Goal: Information Seeking & Learning: Check status

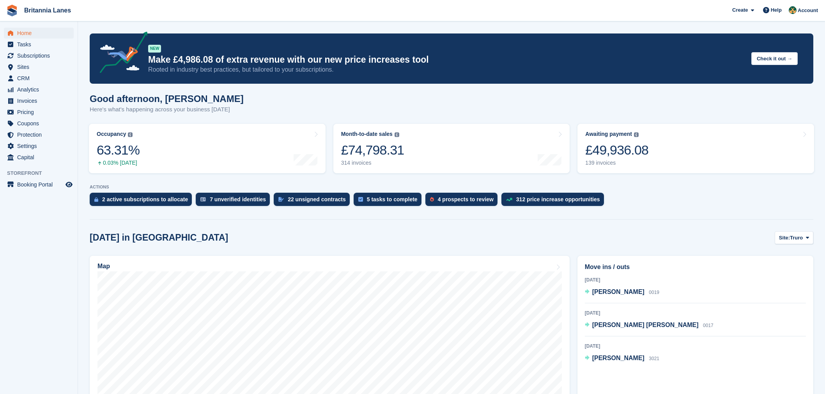
click at [48, 58] on span "Subscriptions" at bounding box center [40, 55] width 47 height 11
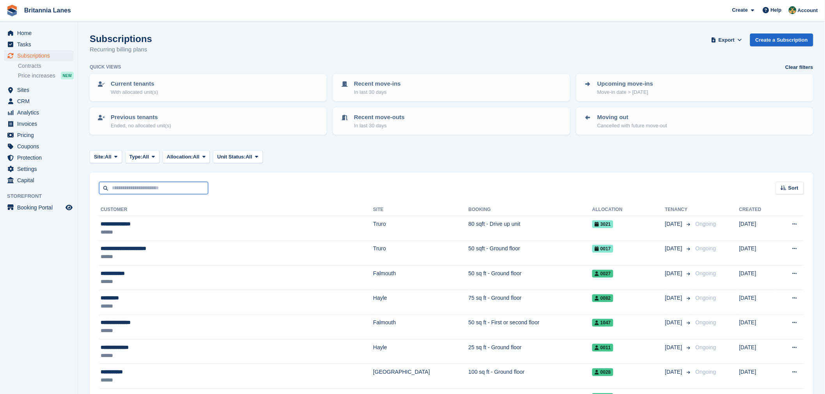
click at [143, 185] on input "text" at bounding box center [153, 188] width 109 height 13
type input "*********"
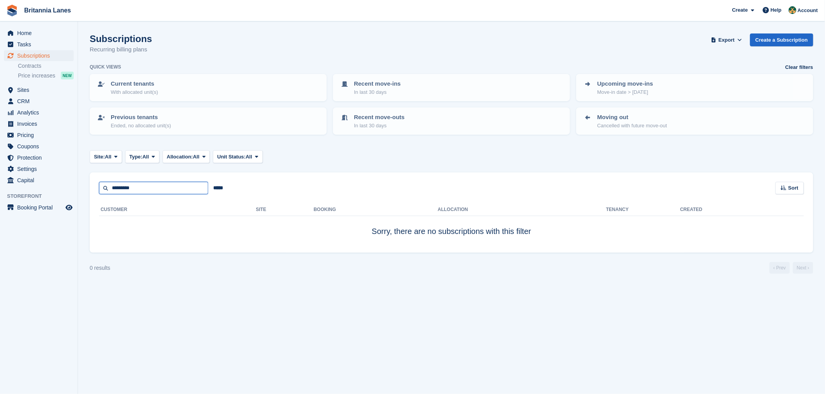
drag, startPoint x: 146, startPoint y: 189, endPoint x: 72, endPoint y: 193, distance: 74.5
click at [72, 193] on div "Home Tasks Subscriptions Subscriptions Subscriptions Contracts Price increases …" at bounding box center [412, 197] width 825 height 394
type input "*****"
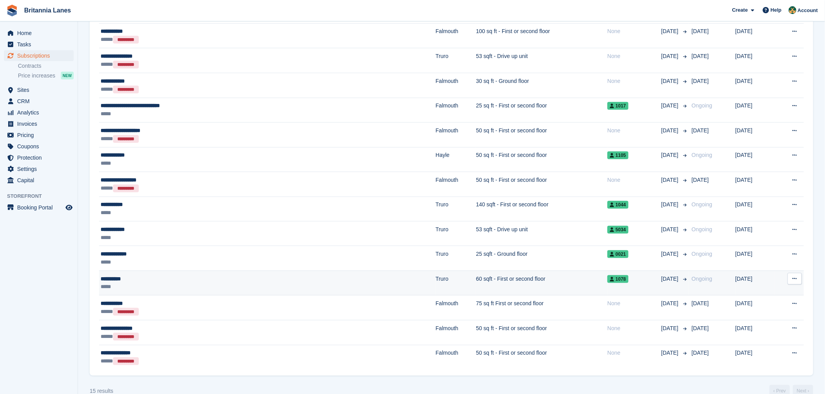
scroll to position [232, 0]
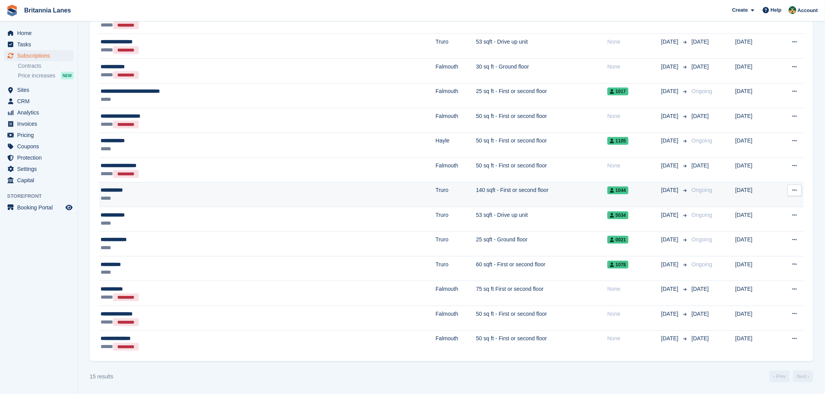
click at [150, 200] on div "*****" at bounding box center [195, 198] width 188 height 8
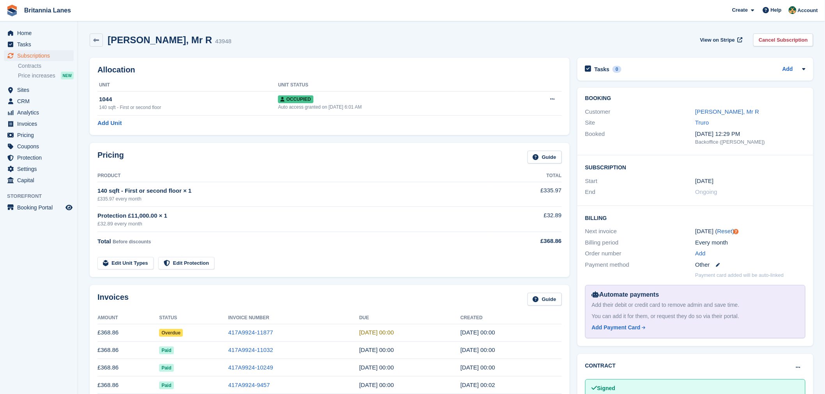
click at [712, 105] on div "Booking Customer Smith, Mr R Site Truro Booked 18 Jun, 12:29 PM Backoffice (Mat…" at bounding box center [695, 122] width 236 height 68
click at [711, 117] on div "Site Truro" at bounding box center [695, 122] width 220 height 11
click at [711, 113] on link "Smith, Mr R" at bounding box center [727, 111] width 64 height 7
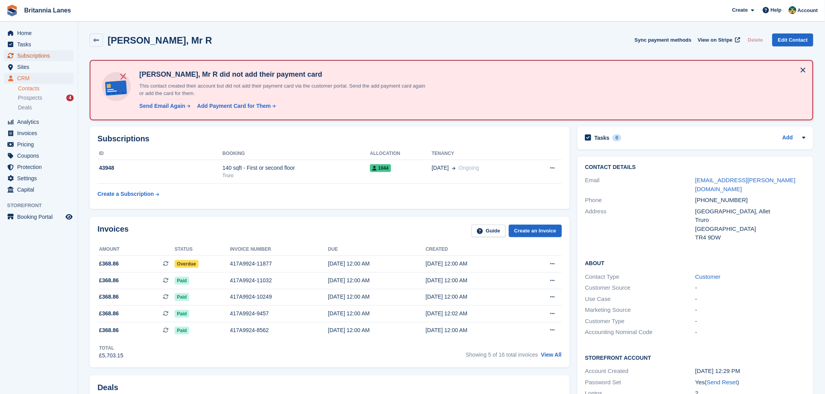
click at [26, 56] on span "Subscriptions" at bounding box center [40, 55] width 47 height 11
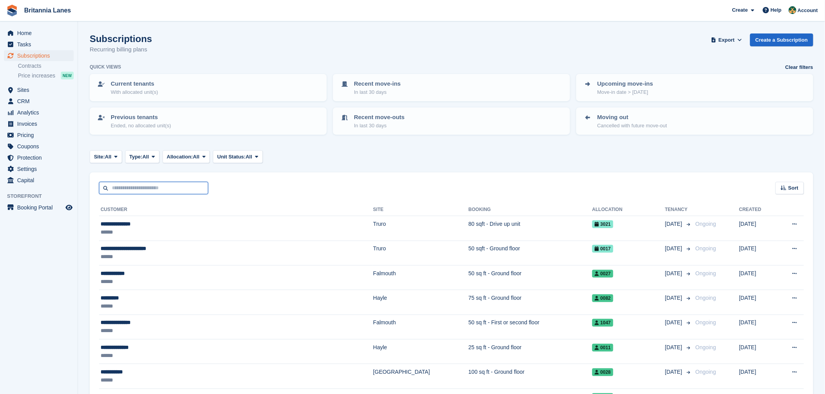
click at [147, 183] on input "text" at bounding box center [153, 188] width 109 height 13
type input "****"
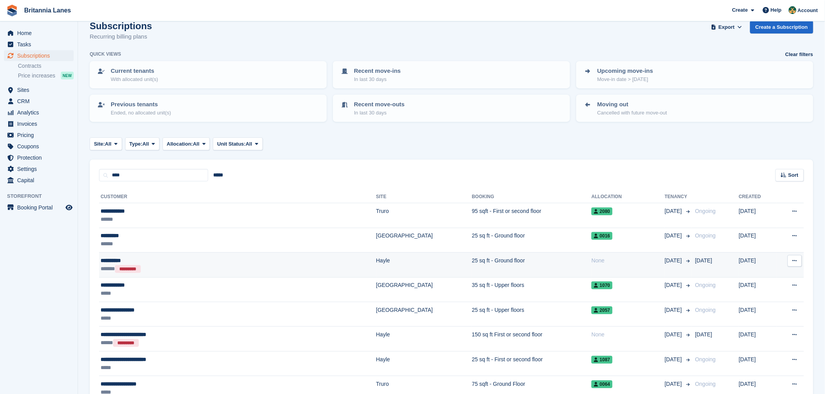
scroll to position [20, 0]
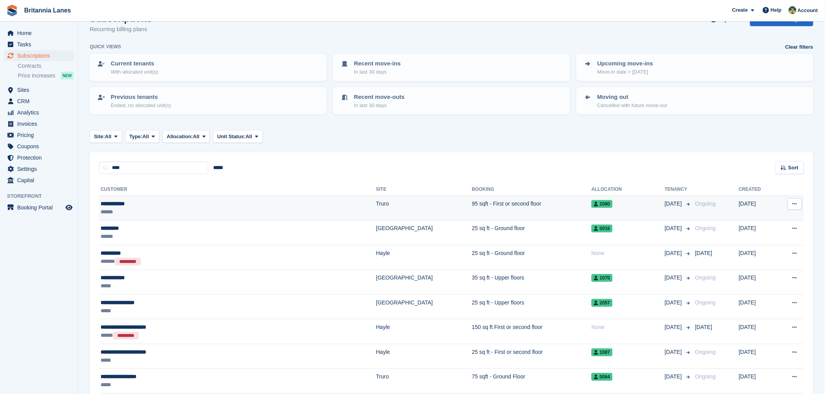
click at [149, 213] on div "******" at bounding box center [182, 212] width 163 height 8
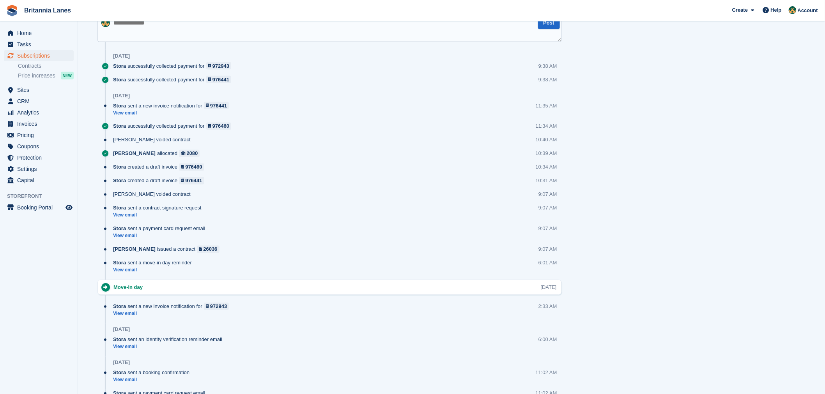
scroll to position [493, 0]
click at [130, 115] on link "View email" at bounding box center [173, 115] width 120 height 7
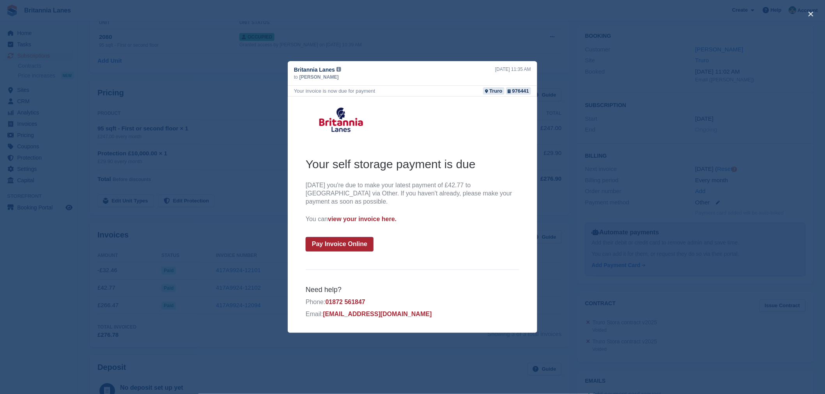
scroll to position [63, 0]
click at [811, 12] on button "close" at bounding box center [810, 14] width 12 height 12
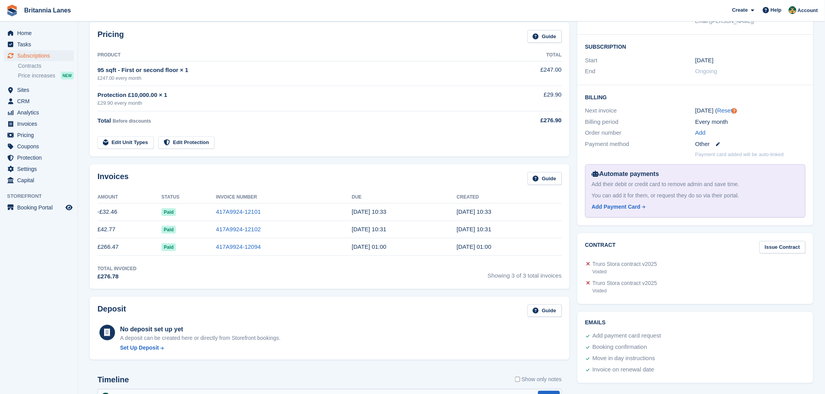
scroll to position [114, 0]
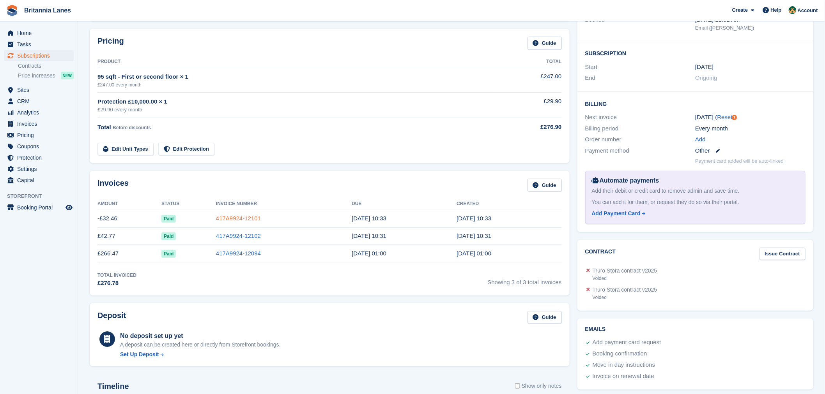
click at [247, 219] on link "417A9924-12101" at bounding box center [238, 218] width 45 height 7
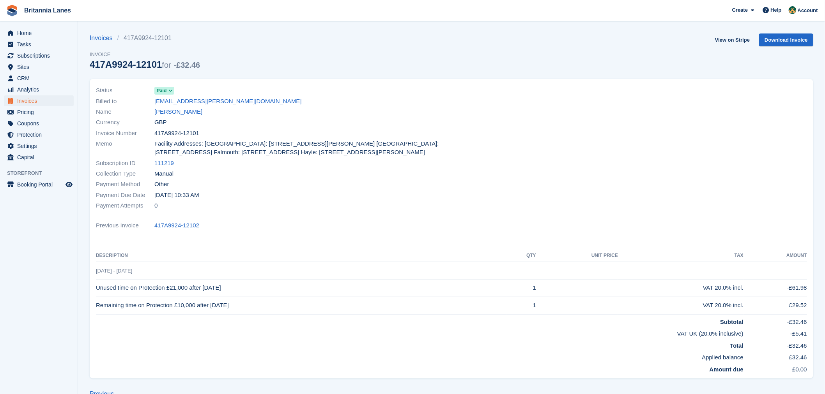
click at [249, 228] on div "Previous Invoice 417A9924-12102" at bounding box center [451, 226] width 711 height 11
click at [193, 185] on div "Payment Method Other" at bounding box center [271, 184] width 351 height 11
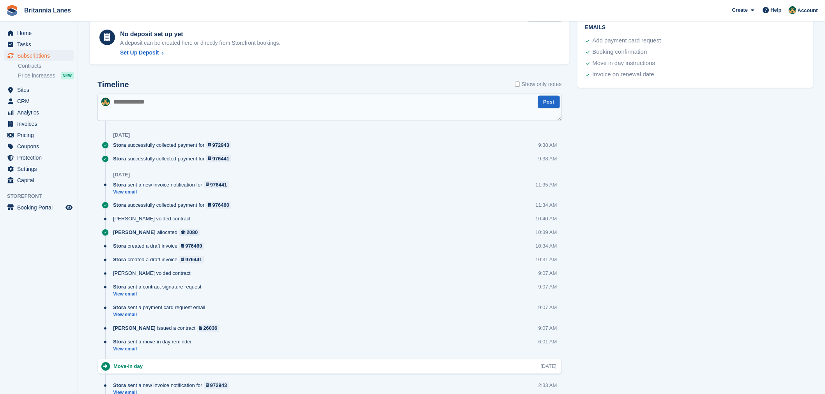
scroll to position [419, 0]
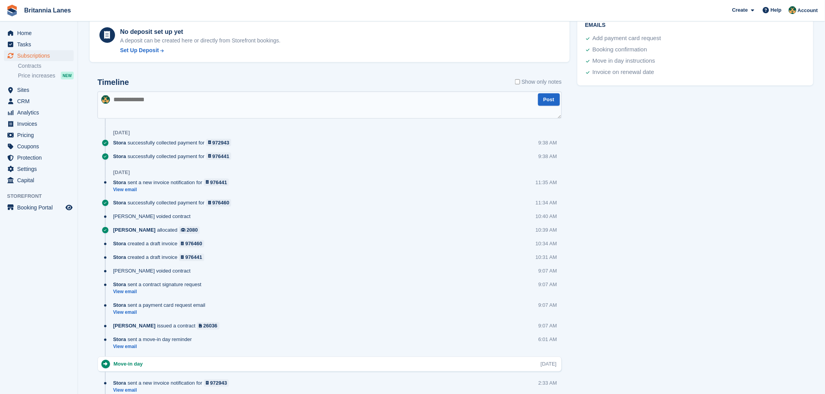
click at [90, 179] on div "Timeline Show only notes Post Today Stora successfully collected payment for 97…" at bounding box center [330, 294] width 480 height 448
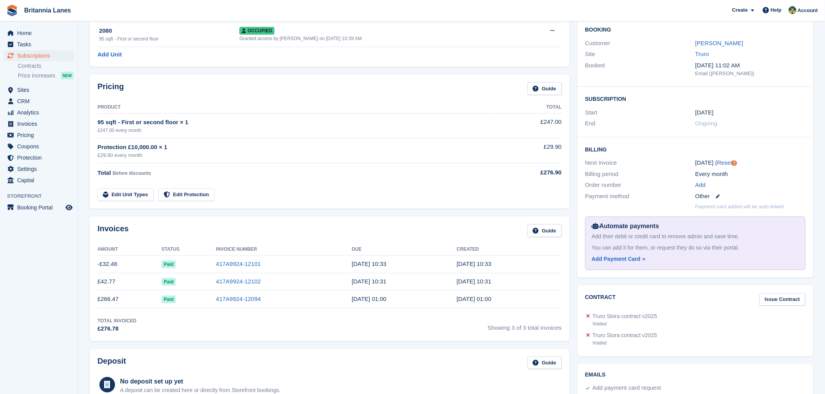
scroll to position [131, 0]
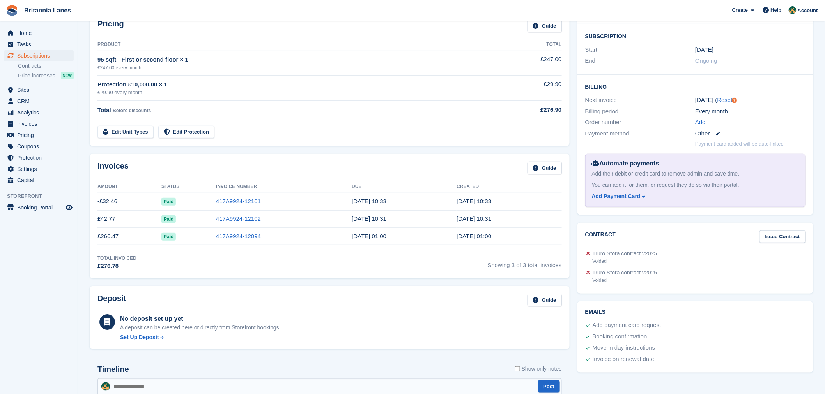
click at [390, 134] on td "Edit Unit Types Edit Protection" at bounding box center [293, 131] width 393 height 16
click at [273, 176] on div "Invoices Guide" at bounding box center [329, 171] width 464 height 18
click at [138, 179] on div "Invoices Guide Amount Status Invoice Number Due Created -£32.46 Paid 417A9924-1…" at bounding box center [330, 216] width 480 height 125
click at [235, 226] on td "417A9924-12102" at bounding box center [284, 219] width 136 height 18
click at [223, 169] on div "Invoices Guide" at bounding box center [329, 171] width 464 height 18
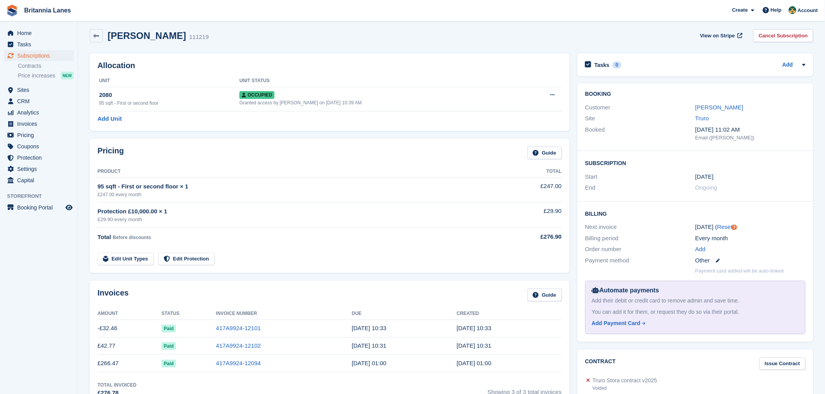
scroll to position [0, 0]
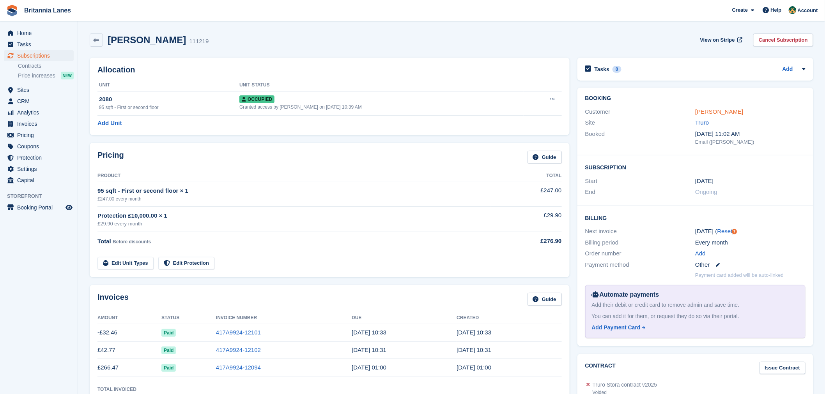
click at [712, 108] on link "William John" at bounding box center [719, 111] width 48 height 7
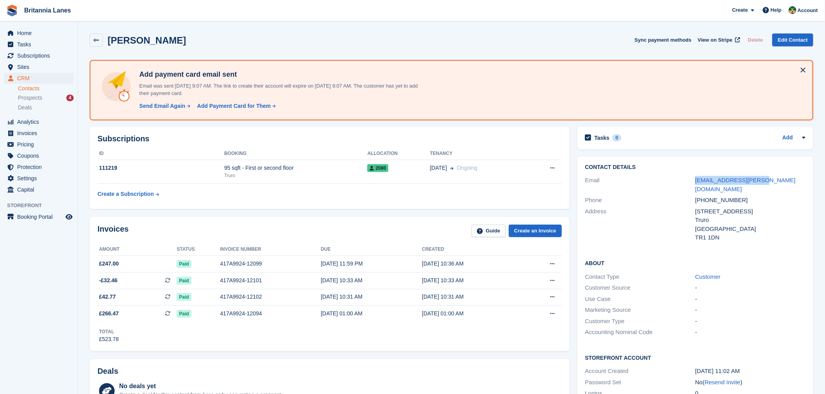
drag, startPoint x: 758, startPoint y: 180, endPoint x: 689, endPoint y: 180, distance: 69.4
click at [689, 180] on div "Email will.john@outlook.com" at bounding box center [695, 185] width 220 height 20
copy div "will.john@outlook.com"
click at [673, 207] on div "Address" at bounding box center [640, 224] width 110 height 35
click at [265, 313] on div "417A9924-12094" at bounding box center [270, 314] width 101 height 8
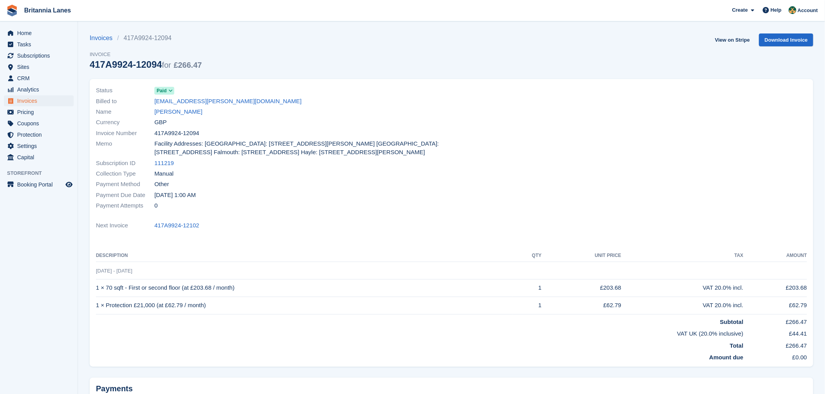
drag, startPoint x: 195, startPoint y: 196, endPoint x: 154, endPoint y: 196, distance: 40.5
click at [154, 196] on div "Payment Due Date [DATE] 1:00 AM" at bounding box center [271, 195] width 351 height 11
click at [202, 203] on div "Payment Attempts 0" at bounding box center [271, 205] width 351 height 11
drag, startPoint x: 190, startPoint y: 197, endPoint x: 154, endPoint y: 194, distance: 35.6
click at [154, 194] on div "Payment Due Date [DATE] 1:00 AM" at bounding box center [271, 195] width 351 height 11
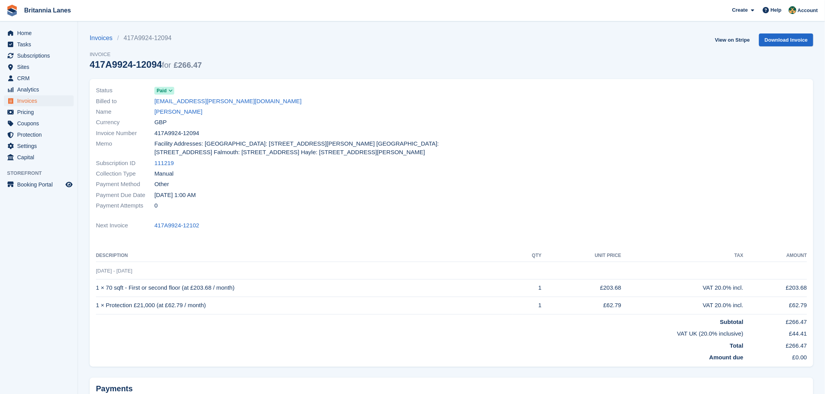
click at [199, 196] on div "Payment Due Date [DATE] 1:00 AM" at bounding box center [271, 195] width 351 height 11
drag, startPoint x: 192, startPoint y: 197, endPoint x: 150, endPoint y: 193, distance: 42.6
click at [150, 193] on div "Payment Due Date 3 Oct, 1:00 AM" at bounding box center [271, 195] width 351 height 11
click at [203, 201] on div "Payment Attempts 0" at bounding box center [271, 205] width 351 height 11
drag, startPoint x: 193, startPoint y: 197, endPoint x: 154, endPoint y: 198, distance: 38.2
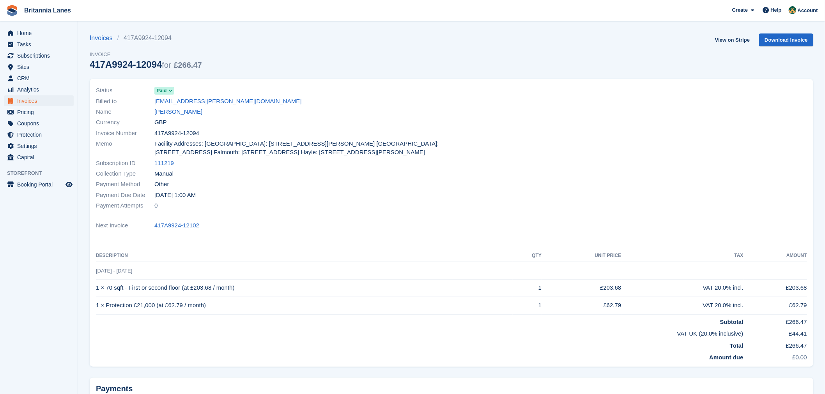
click at [154, 198] on div "Payment Due Date 3 Oct, 1:00 AM" at bounding box center [271, 195] width 351 height 11
click at [184, 204] on div "Payment Attempts 0" at bounding box center [271, 205] width 351 height 11
drag, startPoint x: 196, startPoint y: 194, endPoint x: 154, endPoint y: 194, distance: 42.1
click at [154, 194] on div "Payment Due Date 3 Oct, 1:00 AM" at bounding box center [271, 195] width 351 height 11
click at [188, 204] on div "Payment Attempts 0" at bounding box center [271, 205] width 351 height 11
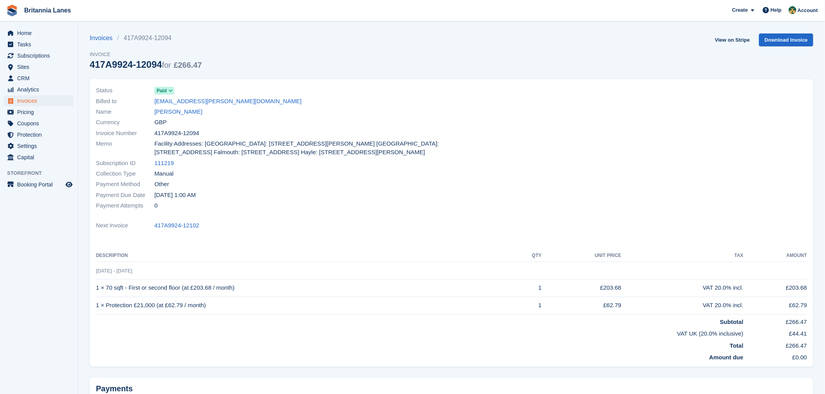
drag, startPoint x: 194, startPoint y: 200, endPoint x: 154, endPoint y: 196, distance: 40.3
click at [154, 196] on div "Payment Due Date 3 Oct, 1:00 AM" at bounding box center [271, 195] width 351 height 11
click at [193, 204] on div "Payment Attempts 0" at bounding box center [271, 205] width 351 height 11
drag, startPoint x: 192, startPoint y: 197, endPoint x: 152, endPoint y: 195, distance: 40.2
click at [152, 195] on div "Payment Due Date 3 Oct, 1:00 AM" at bounding box center [271, 195] width 351 height 11
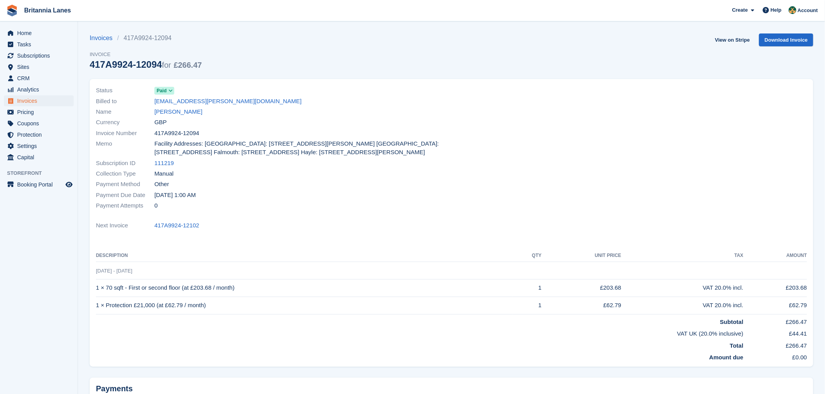
click at [214, 189] on div "Payment Method Other" at bounding box center [271, 184] width 351 height 11
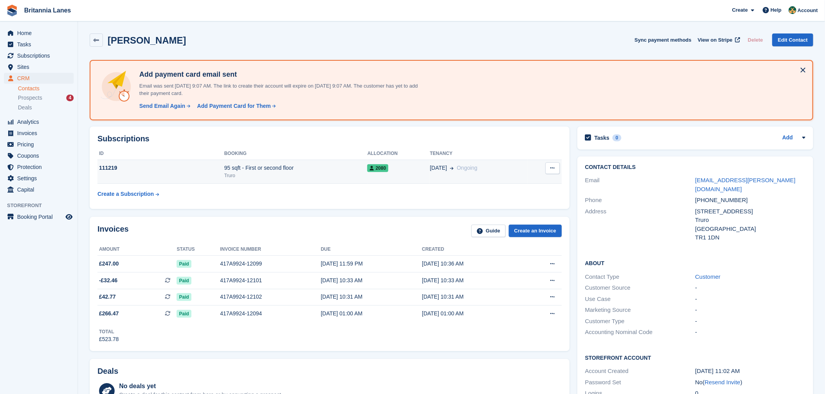
click at [182, 177] on td "111219" at bounding box center [160, 172] width 127 height 24
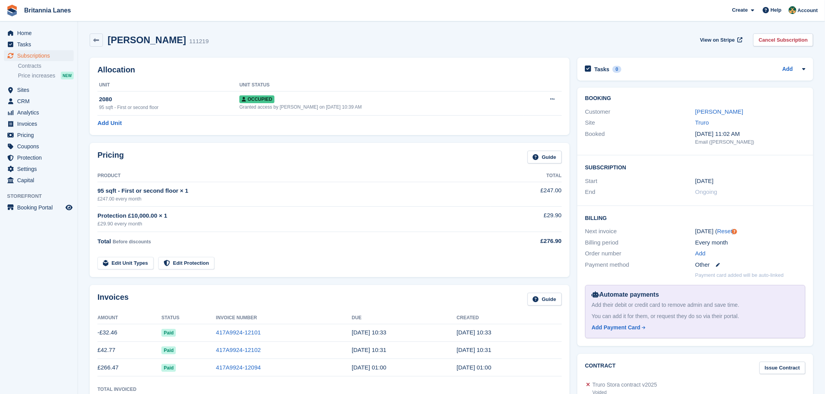
click at [237, 78] on div "Allocation Unit Unit Status 2080 95 sqft - First or second floor Occupied Grant…" at bounding box center [330, 97] width 480 height 78
click at [48, 34] on span "Home" at bounding box center [40, 33] width 47 height 11
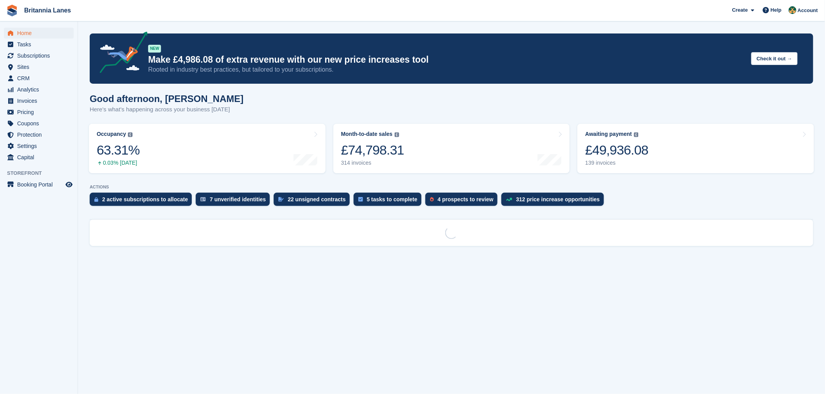
click at [394, 115] on div "Good afternoon, [PERSON_NAME] Here's what's happening across your business [DAT…" at bounding box center [451, 109] width 723 height 30
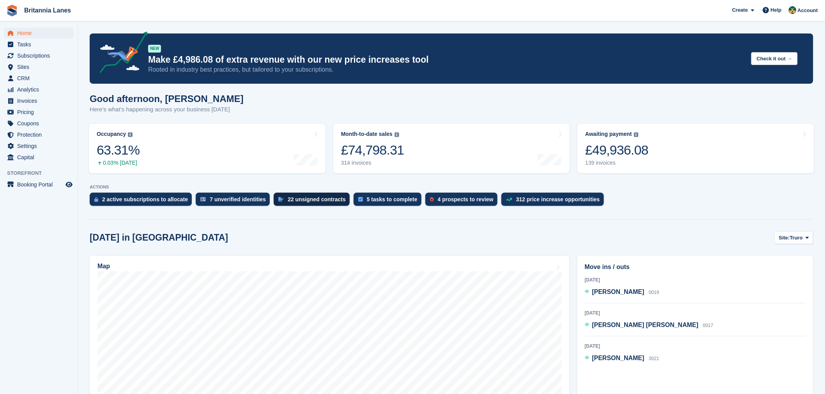
click at [306, 200] on div "22 unsigned contracts" at bounding box center [317, 199] width 58 height 6
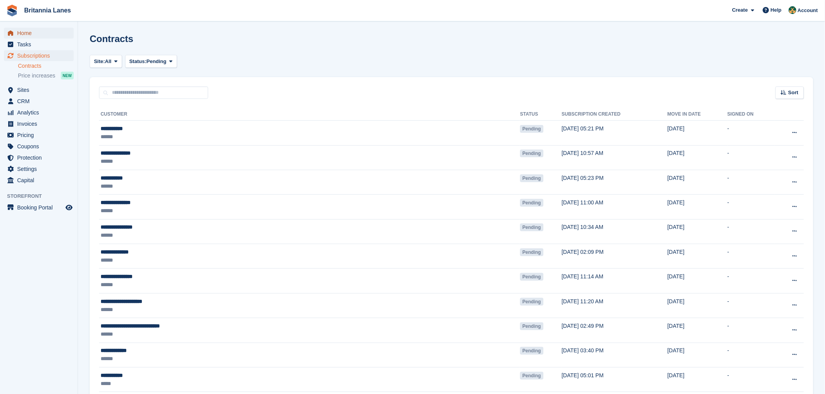
click at [19, 34] on span "Home" at bounding box center [40, 33] width 47 height 11
